Goal: Information Seeking & Learning: Learn about a topic

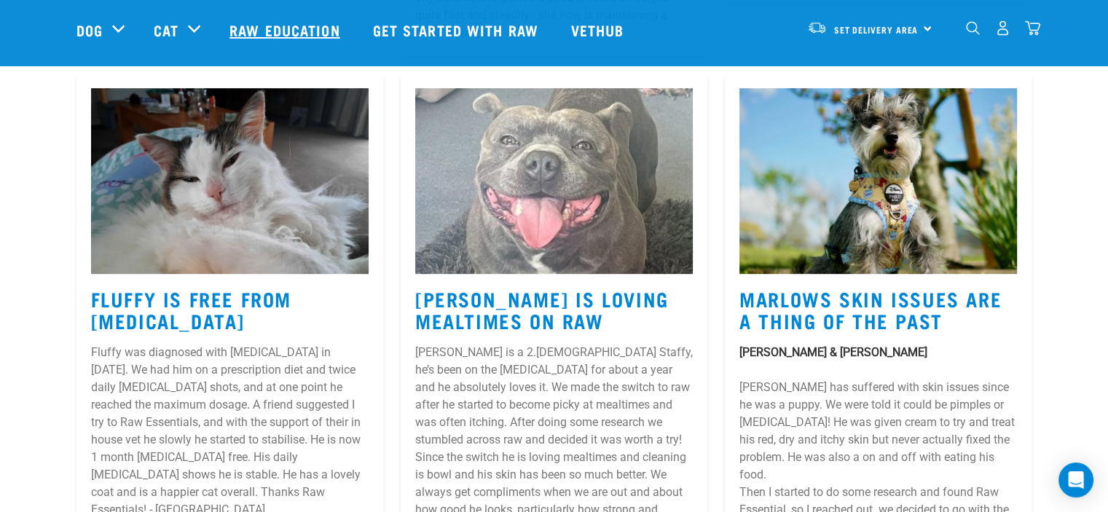
click at [254, 26] on link "Raw Education" at bounding box center [286, 30] width 143 height 58
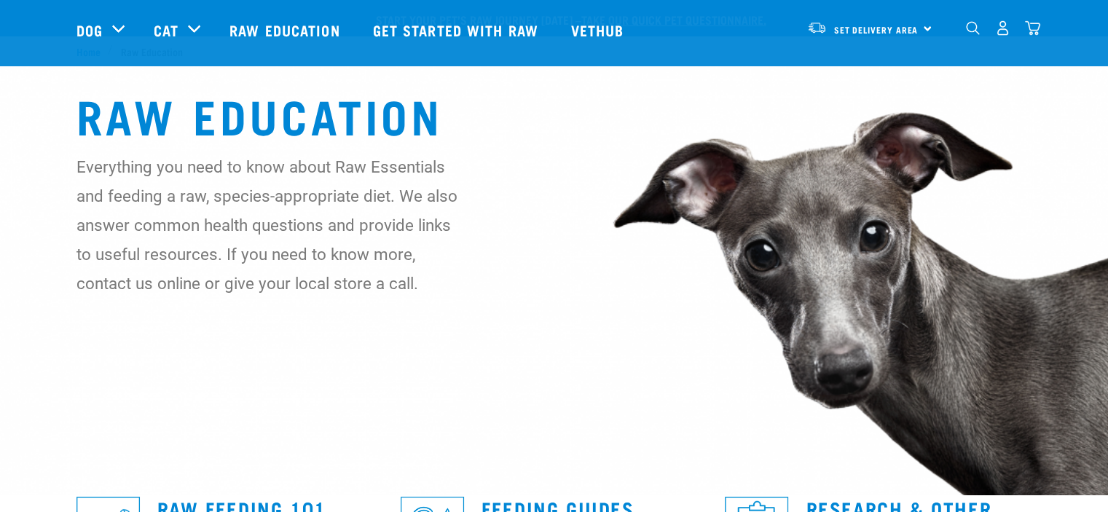
scroll to position [437, 0]
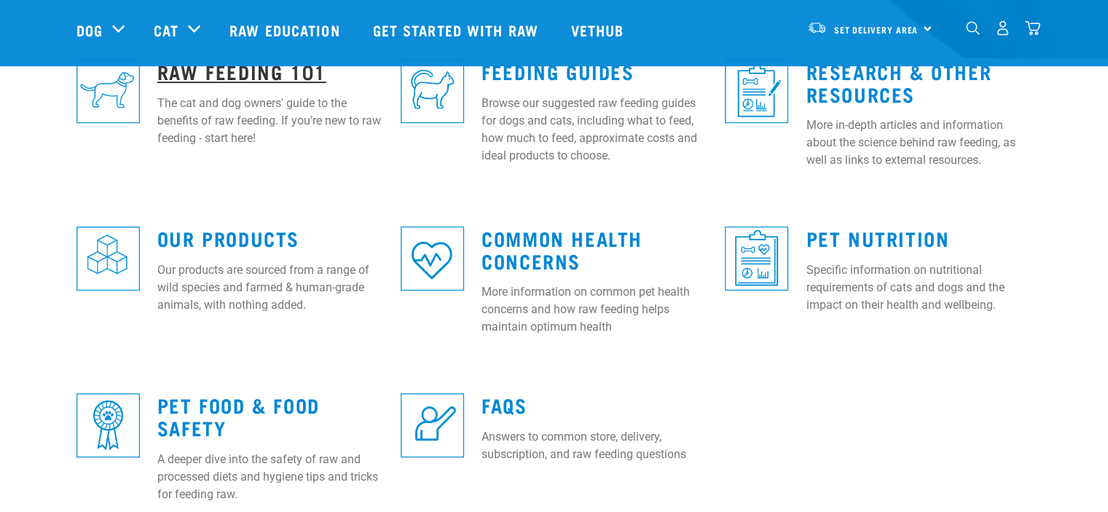
click at [262, 77] on link "Raw Feeding 101" at bounding box center [241, 71] width 169 height 11
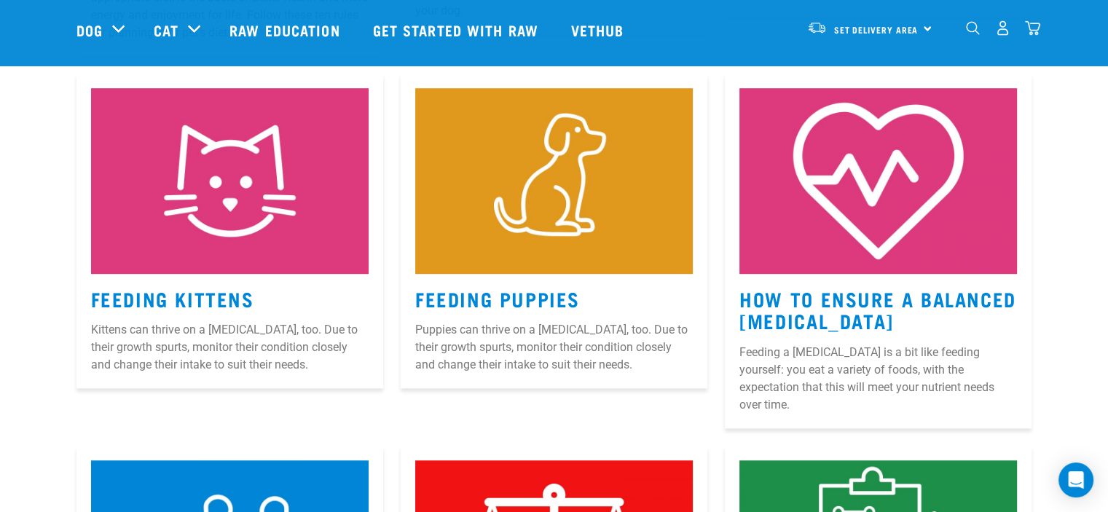
scroll to position [1093, 0]
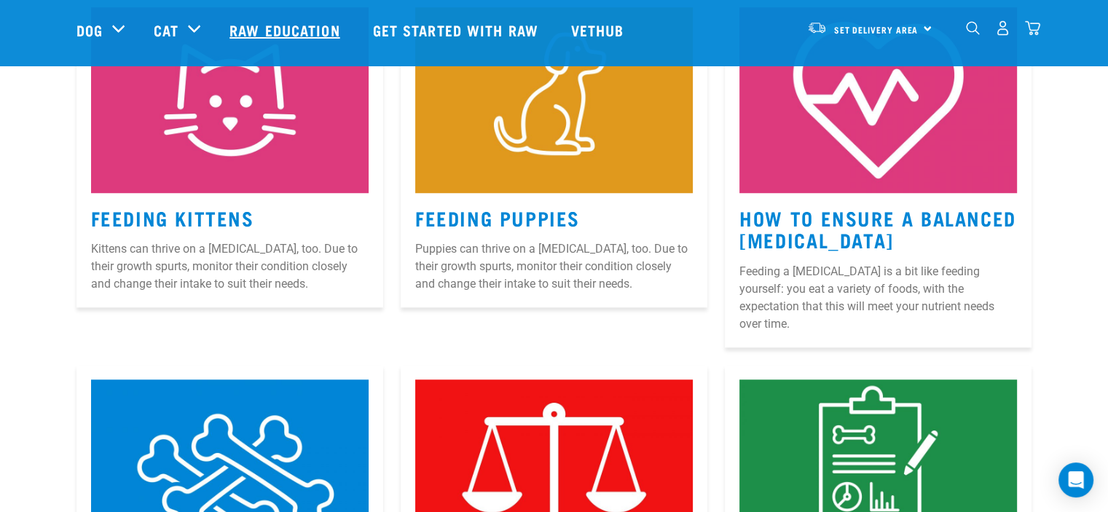
click at [296, 28] on link "Raw Education" at bounding box center [286, 30] width 143 height 58
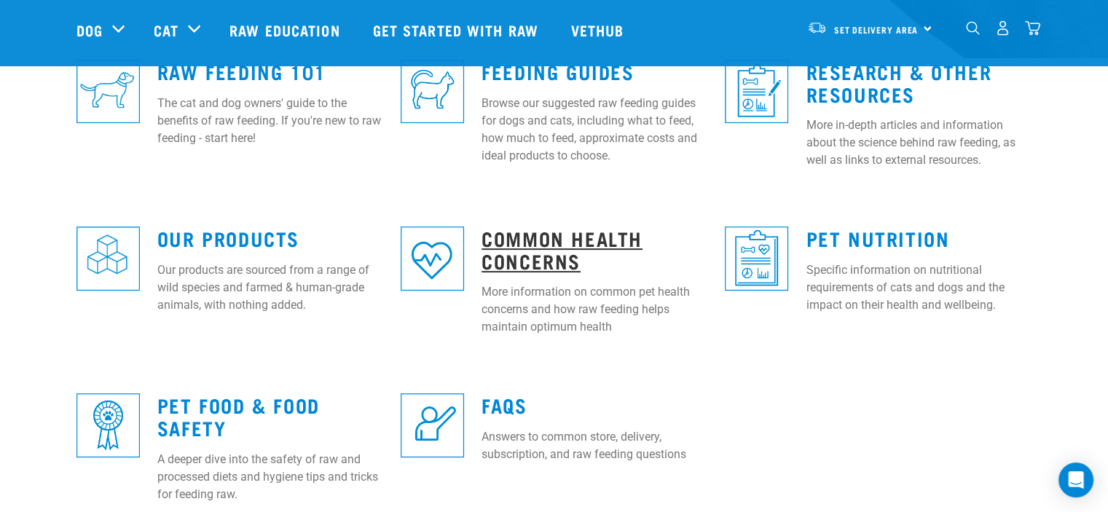
click at [533, 248] on link "Common Health Concerns" at bounding box center [562, 249] width 161 height 34
